Goal: Task Accomplishment & Management: Manage account settings

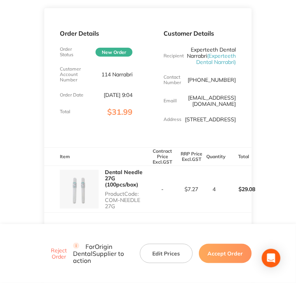
scroll to position [33, 0]
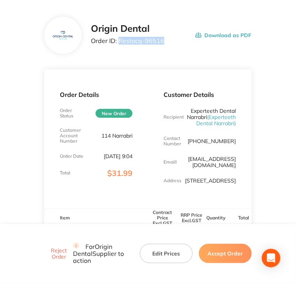
drag, startPoint x: 161, startPoint y: 43, endPoint x: 118, endPoint y: 49, distance: 43.8
click at [118, 49] on div "Origin Dental Order ID: Restocq- 96516 Download as PDF" at bounding box center [147, 35] width 207 height 37
copy p "Restocq- 96516"
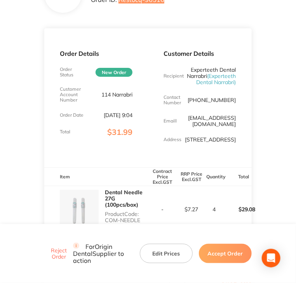
scroll to position [227, 0]
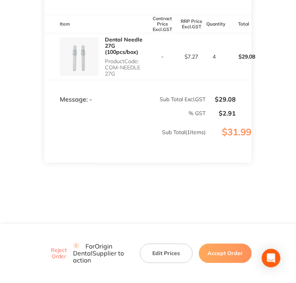
click at [217, 249] on button "Accept Order" at bounding box center [225, 253] width 53 height 19
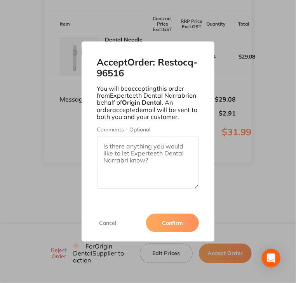
click at [151, 175] on textarea "Comments - Optional" at bounding box center [148, 162] width 102 height 53
paste textarea "SO-00001138"
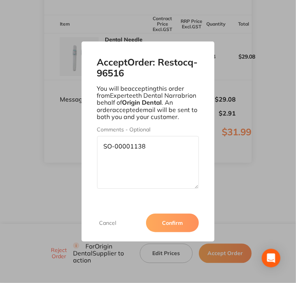
type textarea "SO-00001138"
click at [184, 215] on button "Confirm" at bounding box center [172, 223] width 53 height 19
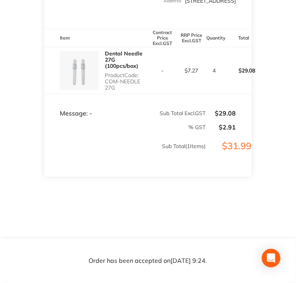
drag, startPoint x: 119, startPoint y: 87, endPoint x: 104, endPoint y: 82, distance: 16.4
click at [104, 82] on div "Dental Needle 27G (100pcs/box) Product Code: COM-NEEDLE 27G" at bounding box center [96, 70] width 104 height 47
copy p "COM-NEEDLE 27G"
